Goal: Information Seeking & Learning: Learn about a topic

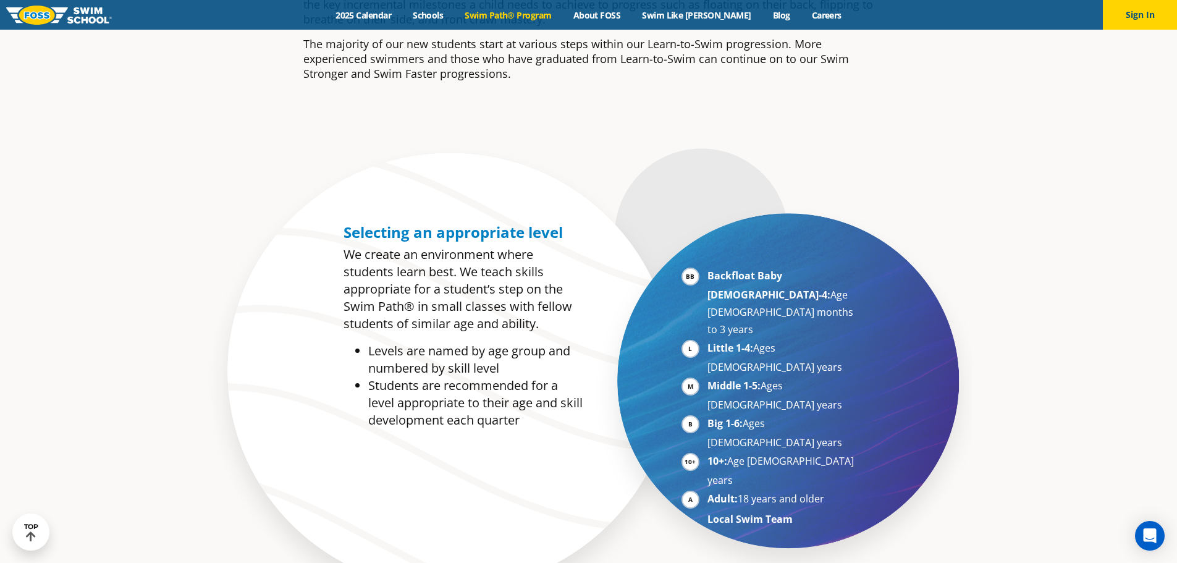
click at [681, 311] on ul "Backfloat Baby [DEMOGRAPHIC_DATA]-4: Age [DEMOGRAPHIC_DATA] months to 3 years L…" at bounding box center [769, 397] width 177 height 261
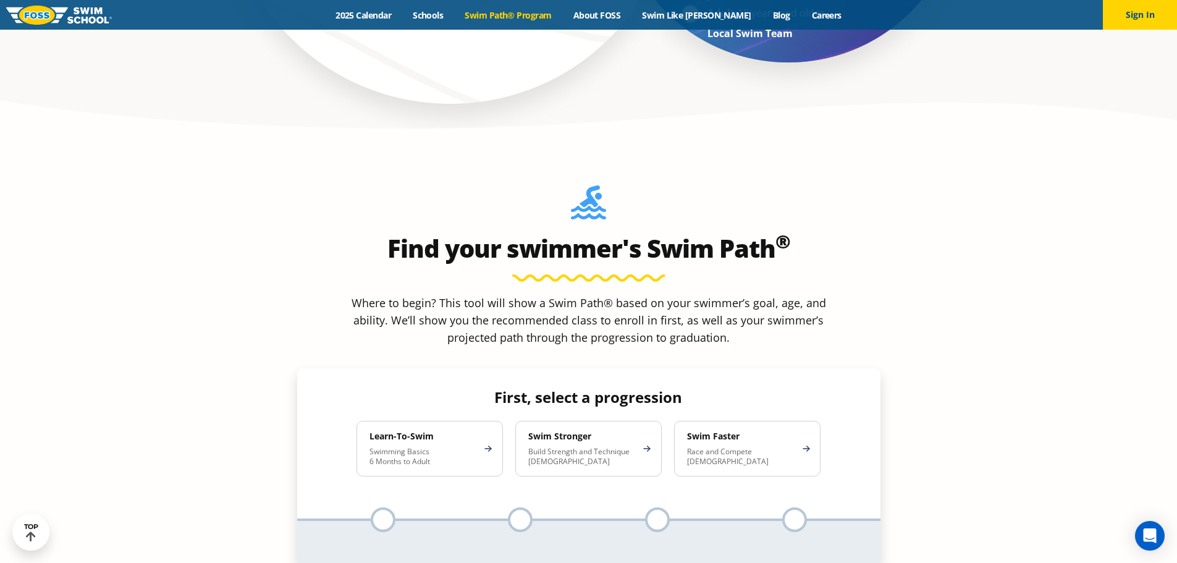
scroll to position [1050, 0]
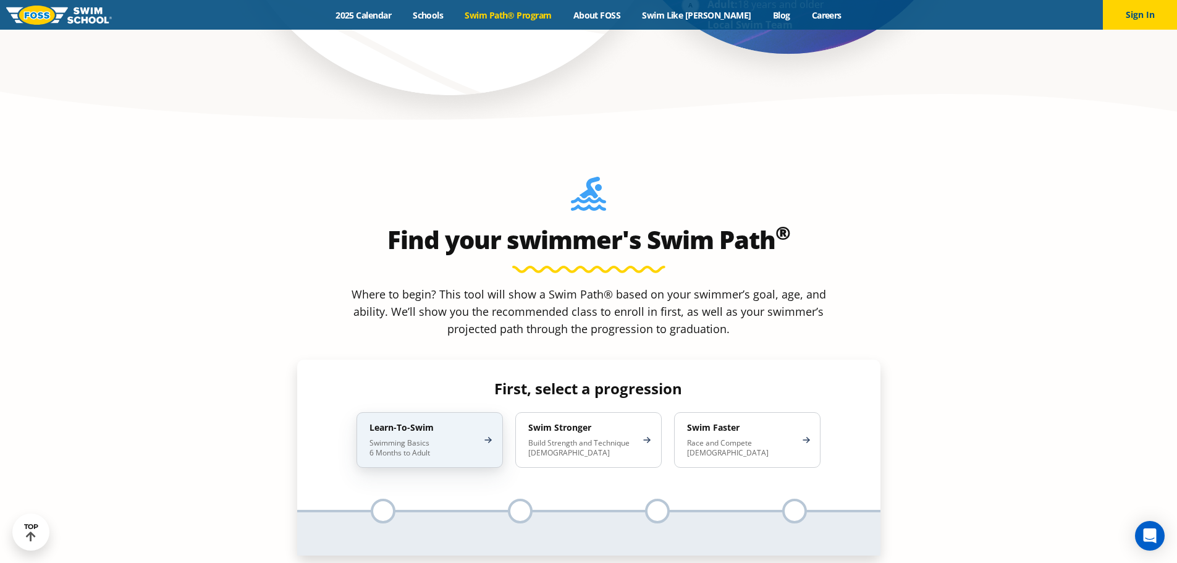
click at [451, 422] on h4 "Learn-To-Swim" at bounding box center [423, 427] width 108 height 11
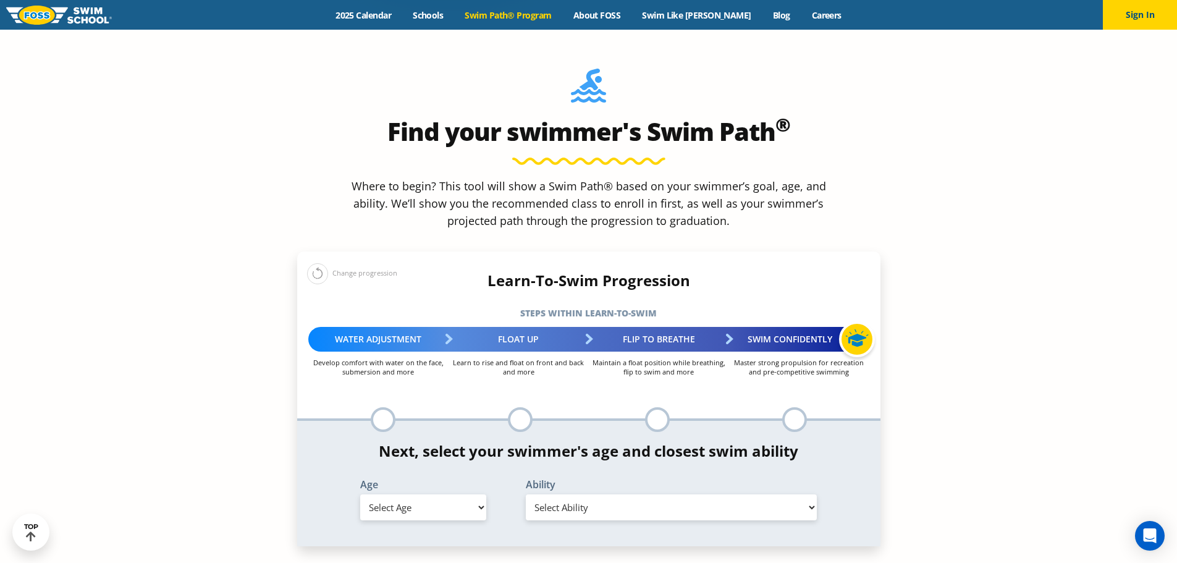
scroll to position [1174, 0]
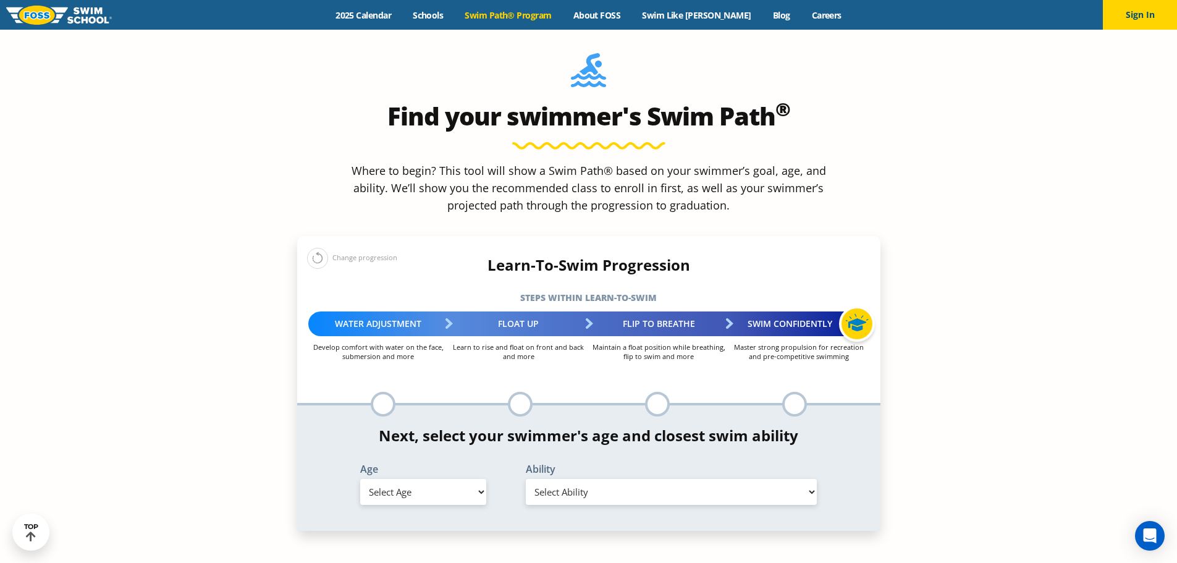
click at [415, 479] on select "Select Age [DEMOGRAPHIC_DATA] months - 1 year 1 year 2 years 3 years 4 years 5 …" at bounding box center [423, 492] width 126 height 26
drag, startPoint x: 419, startPoint y: 410, endPoint x: 421, endPoint y: 397, distance: 13.6
click at [419, 410] on div "*In this class, your swimmer will focus on multiple steps within the progressio…" at bounding box center [588, 467] width 583 height 125
click at [421, 479] on select "Select Age [DEMOGRAPHIC_DATA] months - 1 year 1 year 2 years 3 years 4 years 5 …" at bounding box center [423, 492] width 126 height 26
select select "5-years"
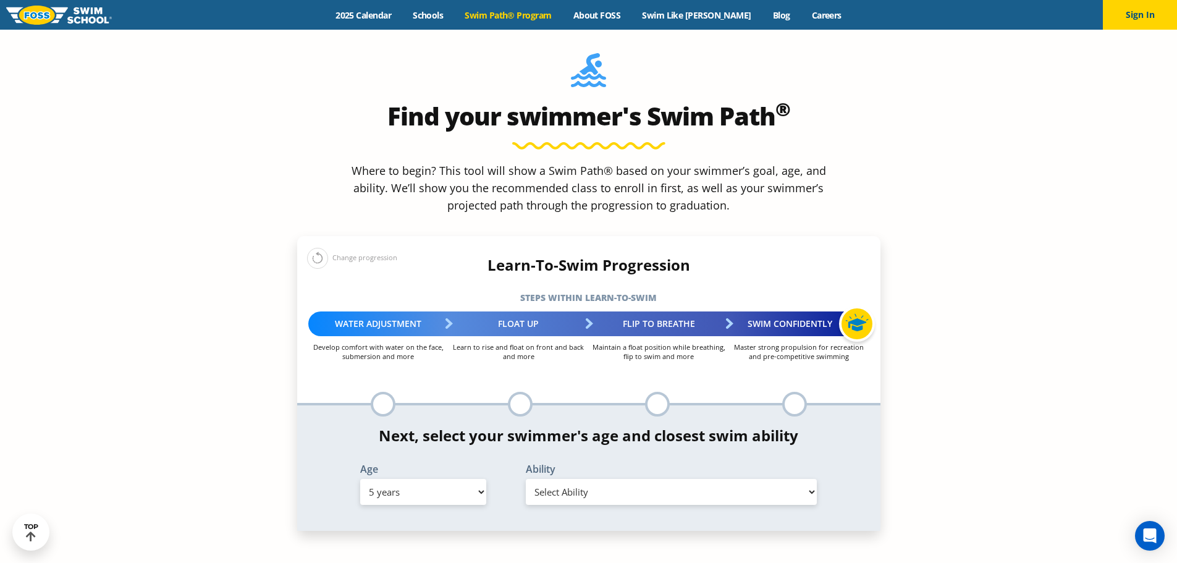
click at [360, 479] on select "Select Age [DEMOGRAPHIC_DATA] months - 1 year 1 year 2 years 3 years 4 years 5 …" at bounding box center [423, 492] width 126 height 26
click at [584, 479] on select "Select Ability First in-water experience When in the water, reliant on a life j…" at bounding box center [672, 492] width 292 height 26
select select "5-years-when-in-the-water-reliant-on-a-life-jacket-or-floatation-device"
click at [526, 479] on select "Select Ability First in-water experience When in the water, reliant on a life j…" at bounding box center [672, 492] width 292 height 26
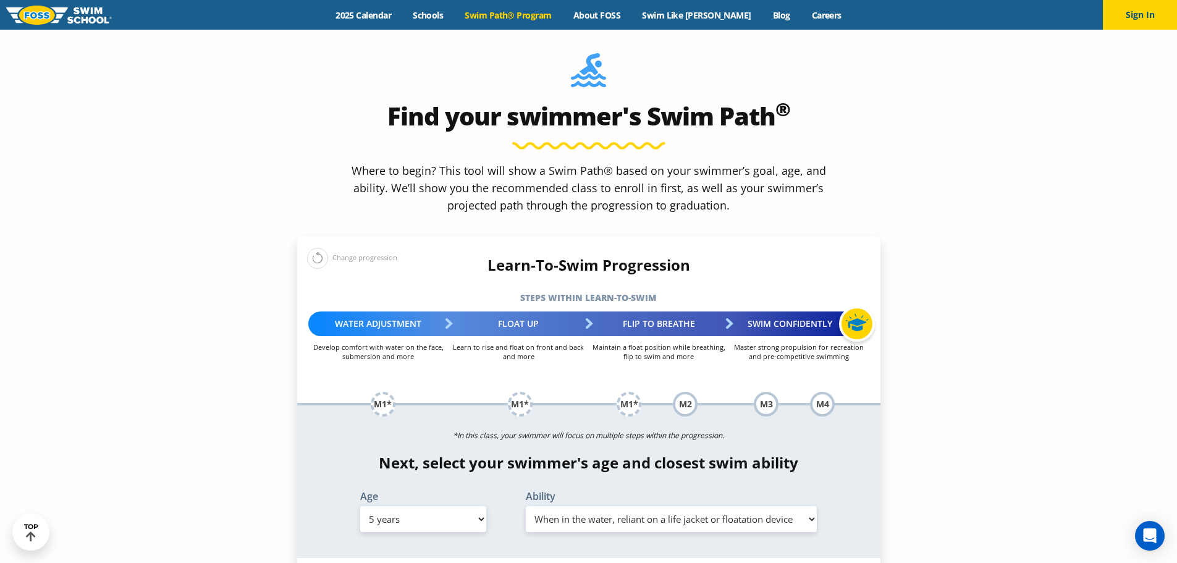
click at [408, 506] on select "Select Age [DEMOGRAPHIC_DATA] months - 1 year 1 year 2 years 3 years 4 years 5 …" at bounding box center [423, 519] width 126 height 26
select select "3-years"
click at [360, 506] on select "Select Age [DEMOGRAPHIC_DATA] months - 1 year 1 year 2 years 3 years 4 years 5 …" at bounding box center [423, 519] width 126 height 26
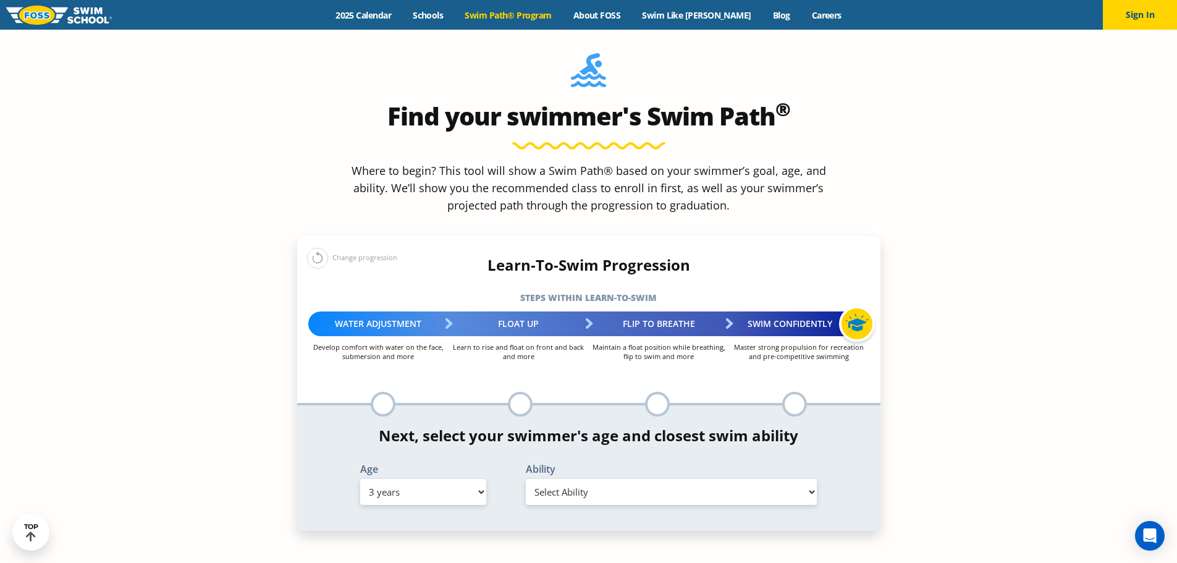
click at [615, 479] on select "Select Ability First in-water experience When in the water, reliant on a life j…" at bounding box center [672, 492] width 292 height 26
select select "3-years-when-in-the-water-reliant-on-a-life-jacket-or-floatation-device"
click at [526, 479] on select "Select Ability First in-water experience When in the water, reliant on a life j…" at bounding box center [672, 492] width 292 height 26
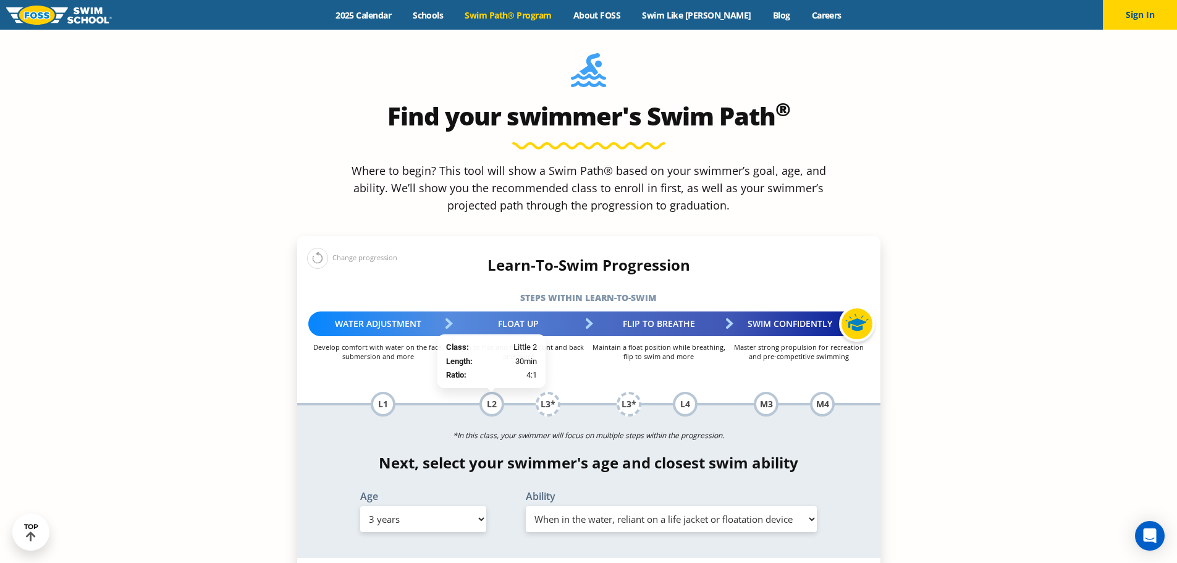
click at [495, 392] on div "L2" at bounding box center [491, 404] width 25 height 25
click at [506, 392] on ul "L2 Class: Little 2 Length: 30min Ratio: 4:1 L3* Class: Little 3 Length: 30min R…" at bounding box center [520, 404] width 137 height 25
click at [500, 392] on div "L2" at bounding box center [491, 404] width 25 height 25
click at [440, 506] on select "Select Age [DEMOGRAPHIC_DATA] months - 1 year 1 year 2 years 3 years 4 years 5 …" at bounding box center [423, 519] width 126 height 26
select select "4-years"
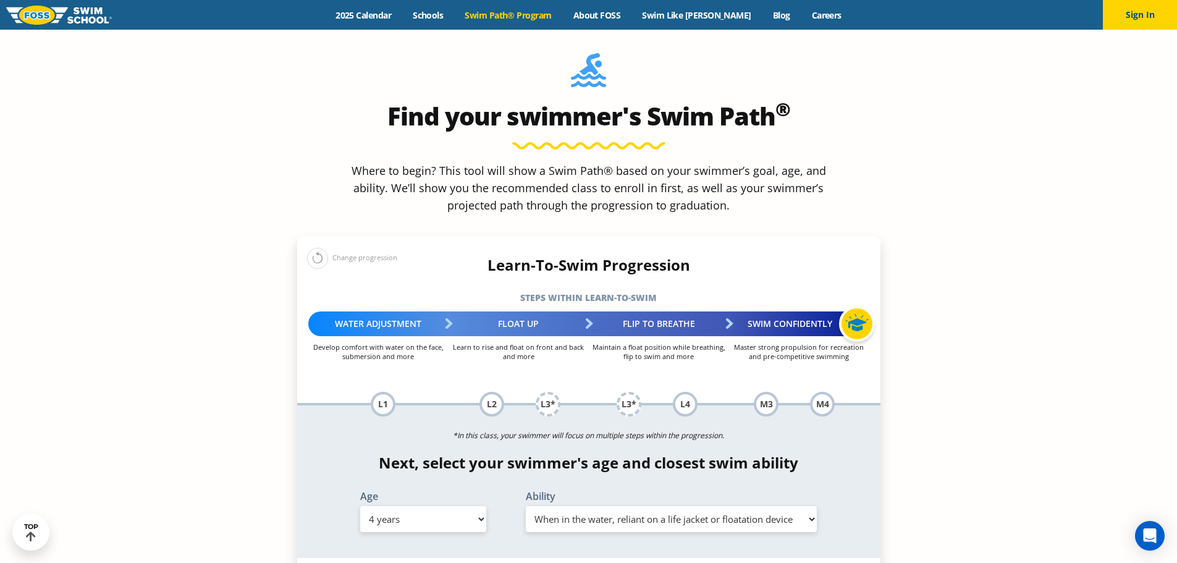
click at [360, 506] on select "Select Age [DEMOGRAPHIC_DATA] months - 1 year 1 year 2 years 3 years 4 years 5 …" at bounding box center [423, 519] width 126 height 26
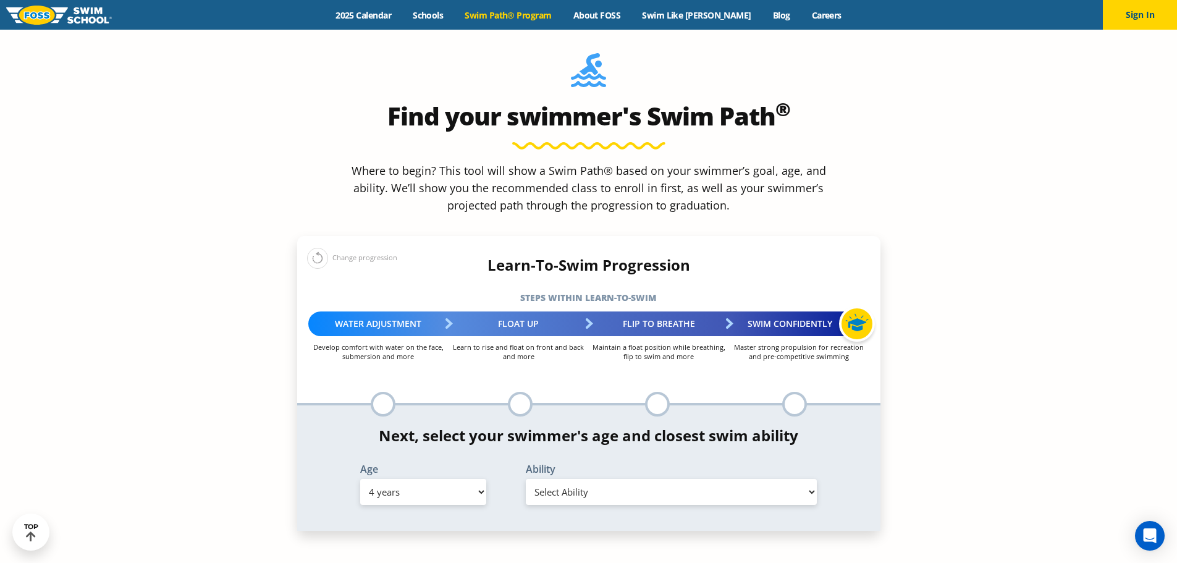
drag, startPoint x: 573, startPoint y: 365, endPoint x: 572, endPoint y: 389, distance: 24.7
click at [573, 464] on label "Ability" at bounding box center [672, 469] width 292 height 10
click at [572, 479] on select "Select Ability First in-water experience When in the water, reliant on a life j…" at bounding box center [672, 492] width 292 height 26
select select "4-years-when-in-the-water-reliant-on-a-life-jacket-or-floatation-device"
click at [526, 479] on select "Select Ability First in-water experience When in the water, reliant on a life j…" at bounding box center [672, 492] width 292 height 26
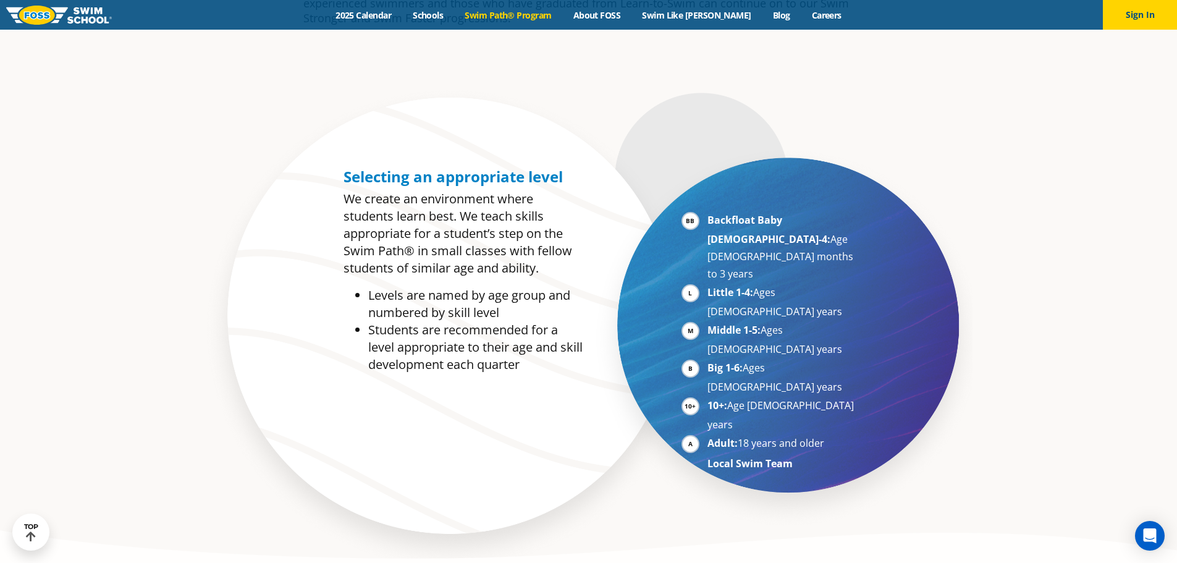
scroll to position [556, 0]
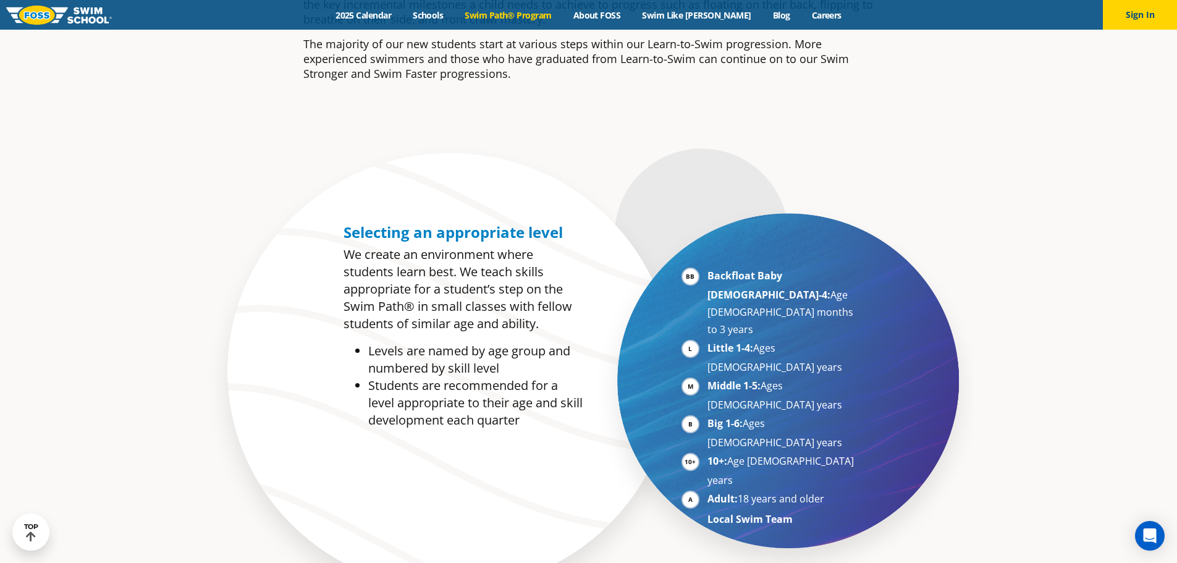
click at [707, 339] on li "Little 1-4: Ages [DEMOGRAPHIC_DATA] years" at bounding box center [782, 357] width 151 height 36
click at [740, 379] on strong "Middle 1-5:" at bounding box center [733, 386] width 53 height 14
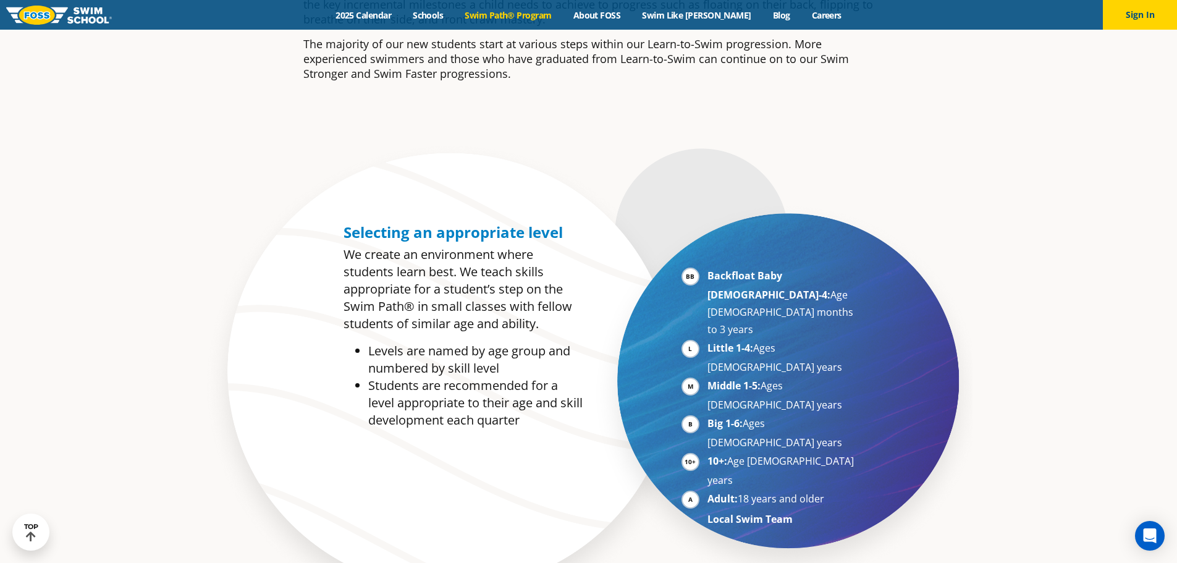
click at [771, 339] on li "Little 1-4: Ages [DEMOGRAPHIC_DATA] years" at bounding box center [782, 357] width 151 height 36
click at [772, 339] on li "Little 1-4: Ages [DEMOGRAPHIC_DATA] years" at bounding box center [782, 357] width 151 height 36
click at [773, 339] on li "Little 1-4: Ages [DEMOGRAPHIC_DATA] years" at bounding box center [782, 357] width 151 height 36
click at [794, 339] on li "Little 1-4: Ages [DEMOGRAPHIC_DATA] years" at bounding box center [782, 357] width 151 height 36
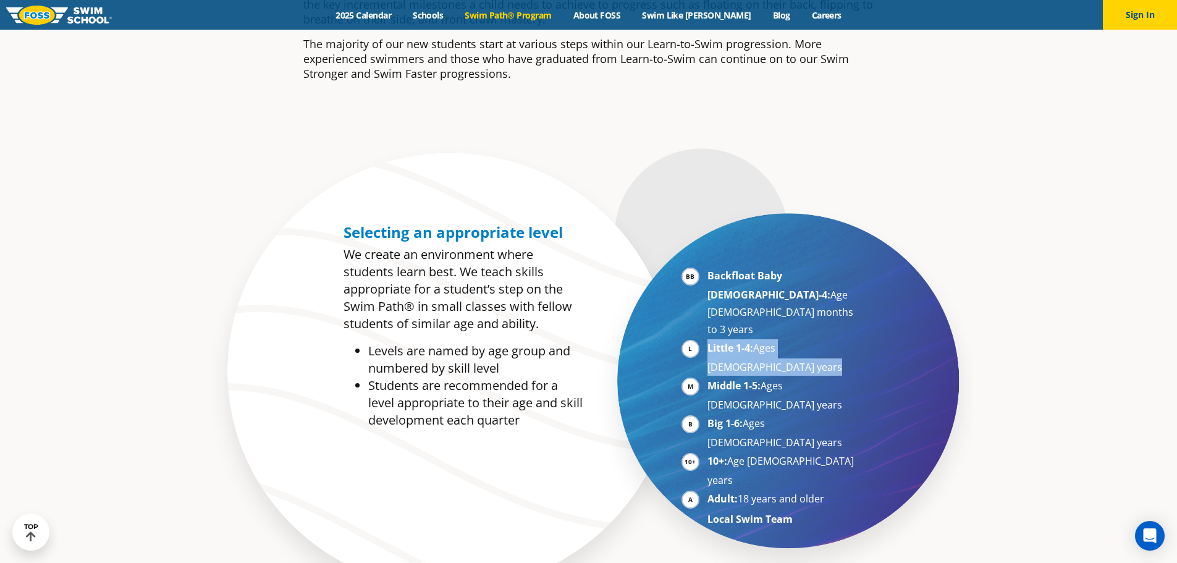
click at [794, 339] on li "Little 1-4: Ages [DEMOGRAPHIC_DATA] years" at bounding box center [782, 357] width 151 height 36
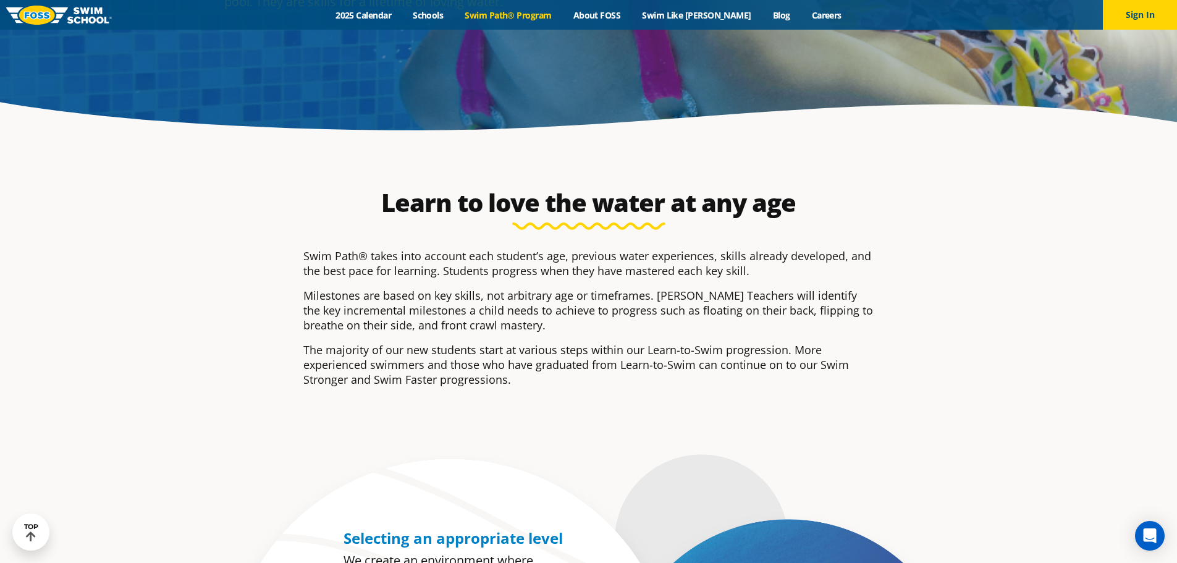
scroll to position [247, 0]
